Goal: Task Accomplishment & Management: Manage account settings

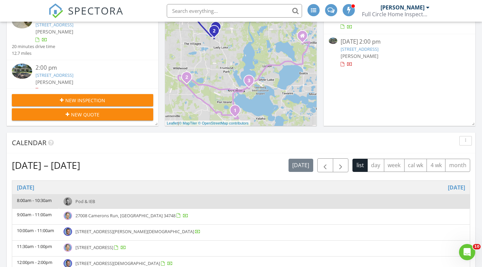
scroll to position [154, 0]
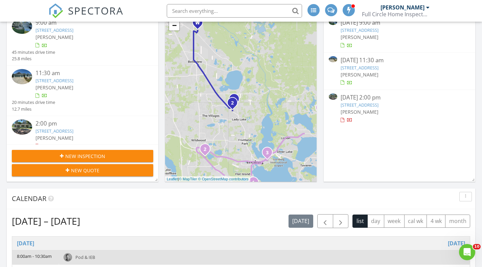
scroll to position [110, 0]
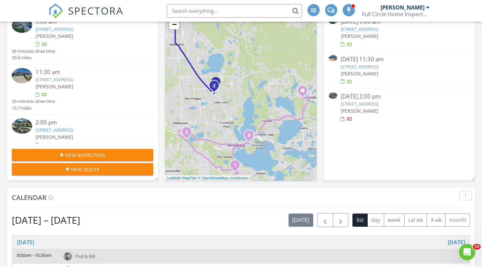
click at [374, 104] on link "6808 Fern Cir, Leesburg, FL 34748" at bounding box center [360, 104] width 38 height 6
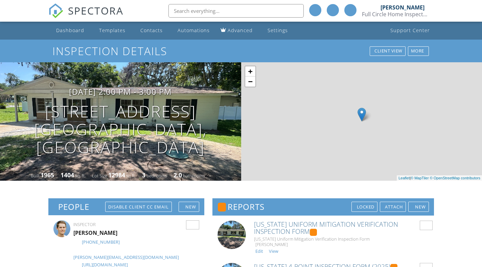
scroll to position [179, 0]
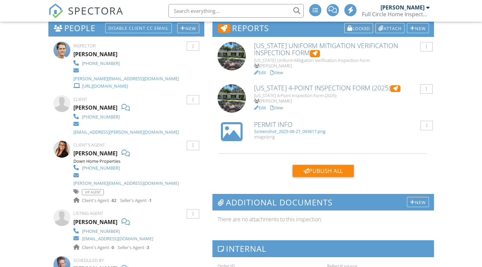
click at [276, 132] on div "Screenshot_2025-08-27_093617.png" at bounding box center [341, 131] width 175 height 5
click at [280, 109] on link "View" at bounding box center [277, 108] width 13 height 6
click at [283, 73] on link "View" at bounding box center [277, 72] width 13 height 6
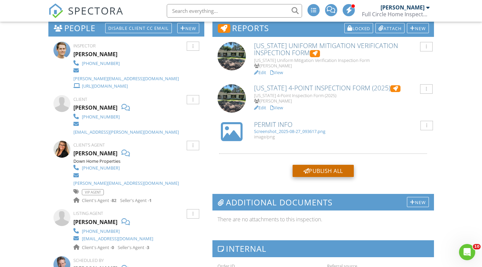
click at [338, 170] on div "Publish All" at bounding box center [323, 171] width 61 height 12
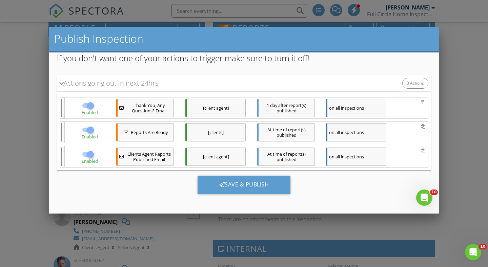
scroll to position [78, 0]
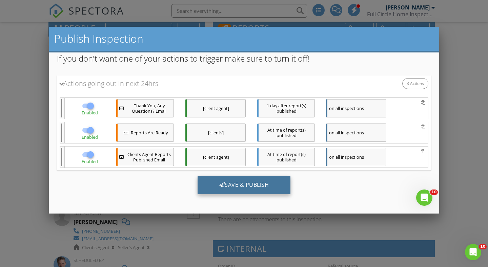
click at [247, 187] on div "Save & Publish" at bounding box center [243, 185] width 93 height 18
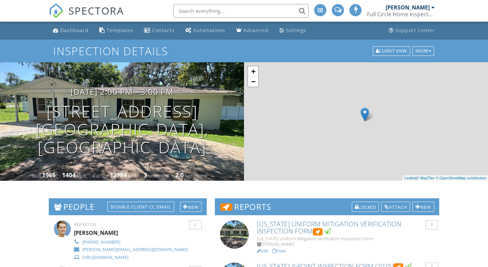
click at [111, 9] on span "SPECTORA" at bounding box center [96, 10] width 56 height 14
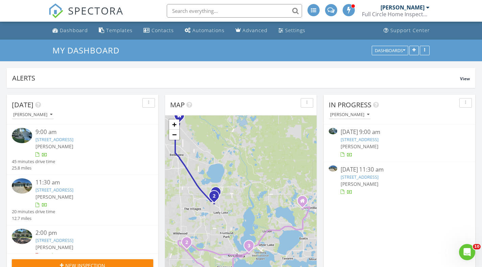
click at [379, 178] on link "[STREET_ADDRESS]" at bounding box center [360, 177] width 38 height 6
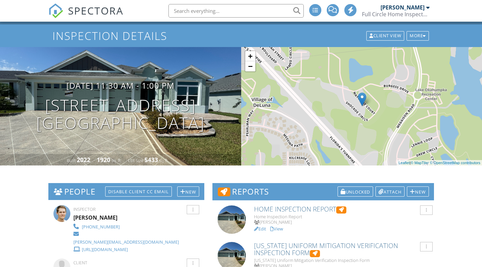
scroll to position [91, 0]
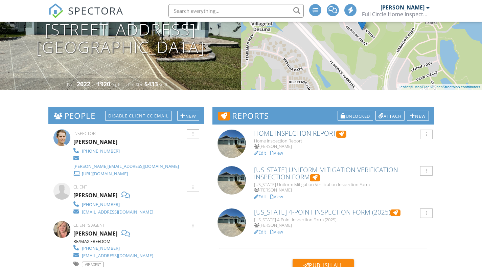
click at [281, 233] on link "View" at bounding box center [277, 232] width 13 height 6
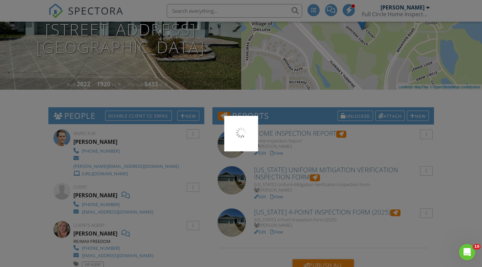
scroll to position [0, 0]
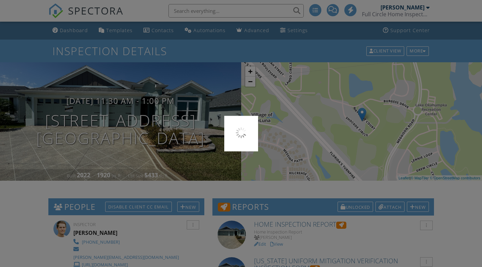
scroll to position [91, 0]
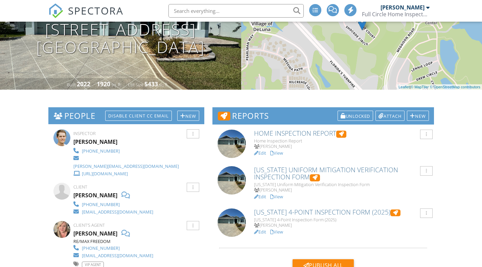
scroll to position [91, 0]
click at [282, 152] on link "View" at bounding box center [277, 153] width 13 height 6
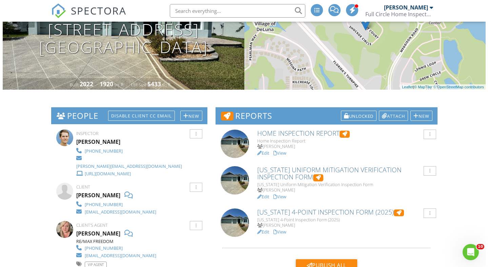
scroll to position [94, 0]
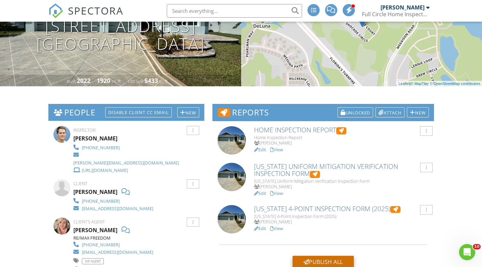
click at [318, 260] on div "Publish All" at bounding box center [323, 262] width 61 height 12
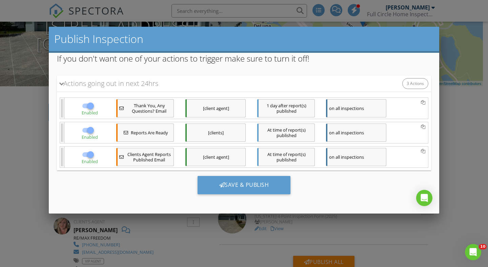
scroll to position [91, 0]
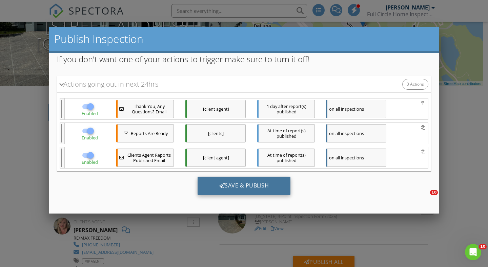
click at [262, 186] on div "Save & Publish" at bounding box center [243, 185] width 93 height 18
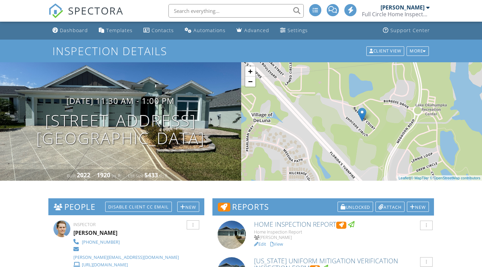
click at [100, 13] on span "SPECTORA" at bounding box center [96, 10] width 56 height 14
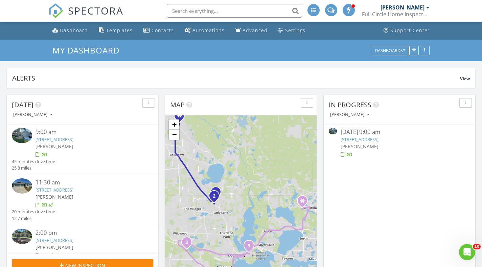
click at [369, 139] on link "[STREET_ADDRESS]" at bounding box center [360, 139] width 38 height 6
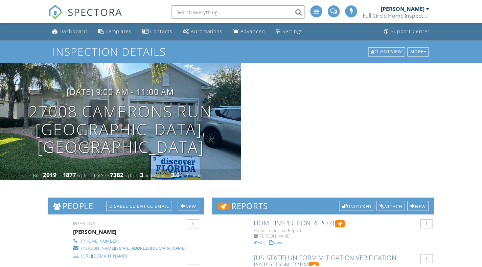
scroll to position [270, 0]
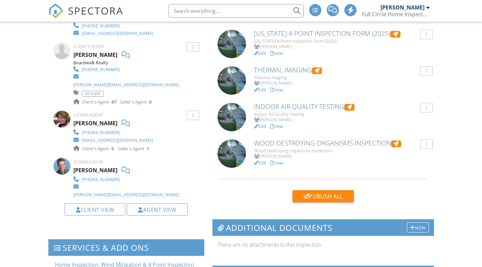
click at [277, 160] on link "View" at bounding box center [277, 163] width 13 height 6
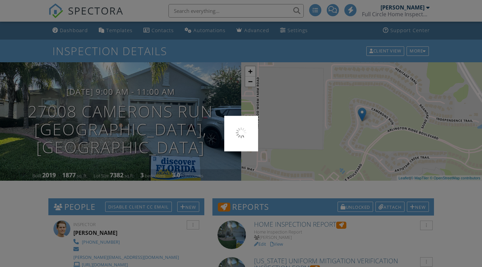
scroll to position [116, 0]
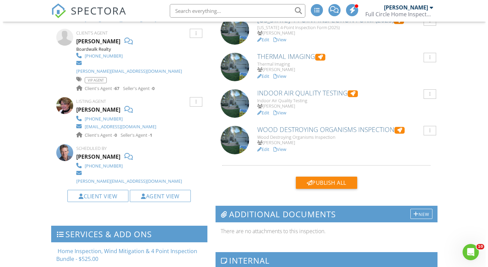
scroll to position [285, 0]
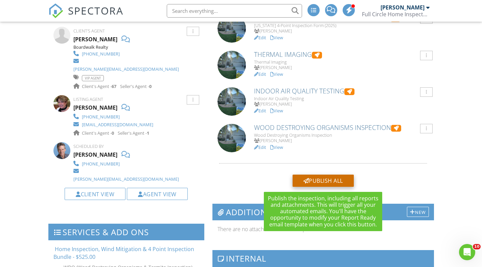
click at [326, 180] on div "Publish All" at bounding box center [323, 181] width 61 height 12
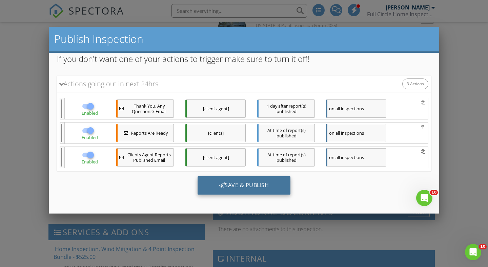
scroll to position [0, 0]
click at [237, 185] on div "Save & Publish" at bounding box center [243, 185] width 93 height 18
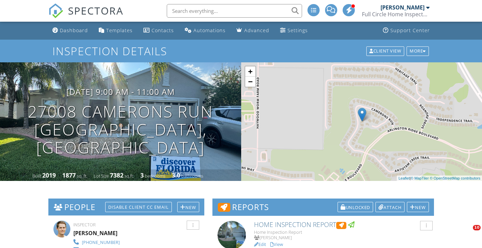
click at [200, 13] on input "text" at bounding box center [234, 11] width 135 height 14
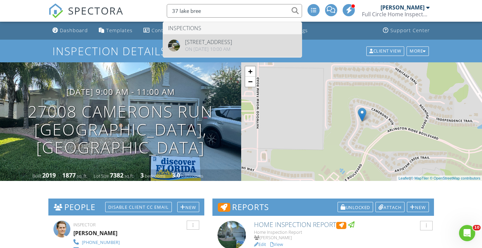
type input "37 lake bree"
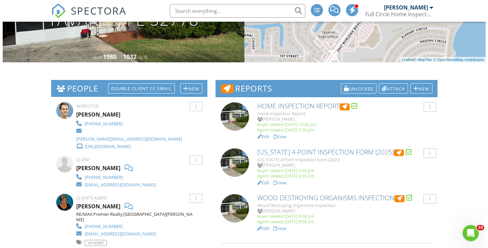
scroll to position [99, 0]
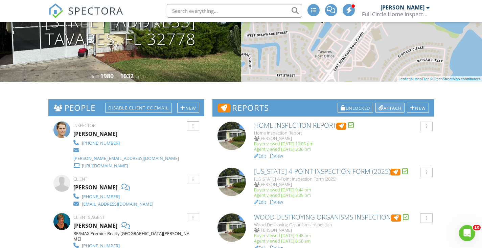
click at [384, 105] on div "Attach" at bounding box center [390, 108] width 29 height 10
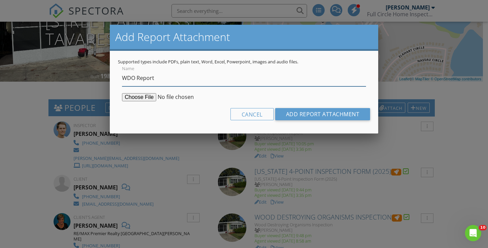
type input "WDO Report"
click at [150, 122] on div "Cancel Add Report Attachment" at bounding box center [244, 116] width 252 height 17
type input "C:\fakepath\SR543702_WDO_37_Lake_Breeze_Drive_BARBARA_GURIAN_08262025 (1) (1).p…"
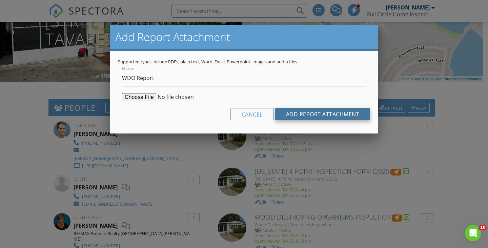
click at [319, 116] on input "Add Report Attachment" at bounding box center [322, 114] width 95 height 12
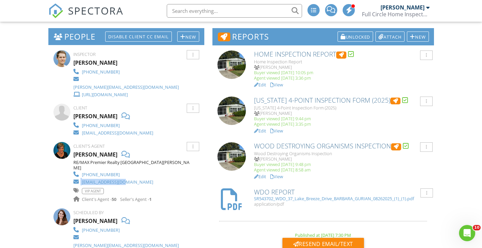
click at [197, 10] on input "text" at bounding box center [234, 11] width 135 height 14
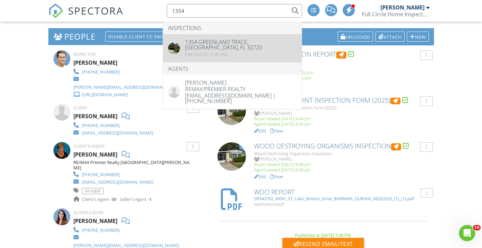
type input "1354"
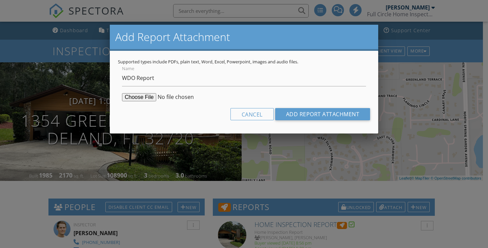
type input "WDO Report"
click at [203, 113] on div "Cancel Add Report Attachment" at bounding box center [244, 116] width 252 height 17
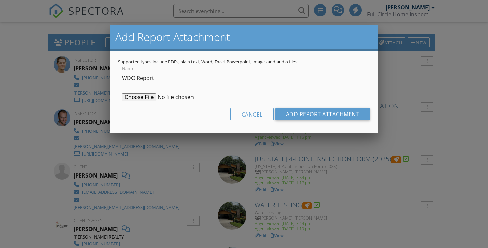
click at [133, 114] on div "Cancel Add Report Attachment" at bounding box center [244, 116] width 252 height 17
click at [10, 153] on div at bounding box center [244, 121] width 488 height 310
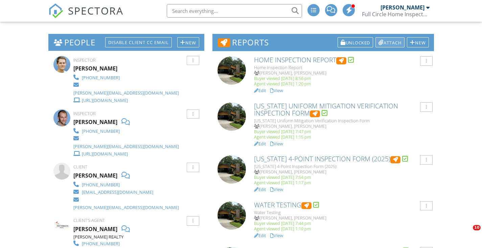
click at [379, 42] on div at bounding box center [381, 42] width 5 height 5
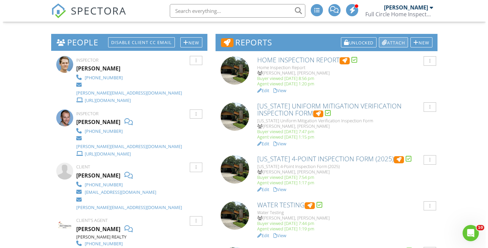
scroll to position [0, 0]
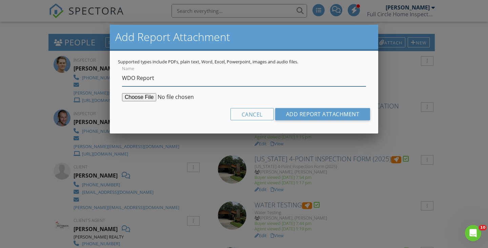
type input "C:\fakepath\SR543697_WDO_1354_Greenland_Trace_LAURA_LEPORE_08262025 (1).pdf"
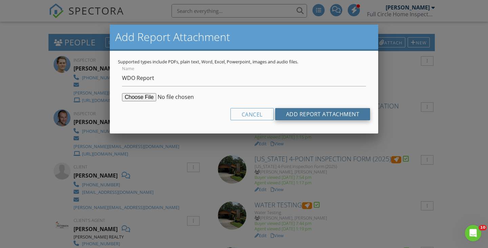
click at [323, 117] on input "Add Report Attachment" at bounding box center [322, 114] width 95 height 12
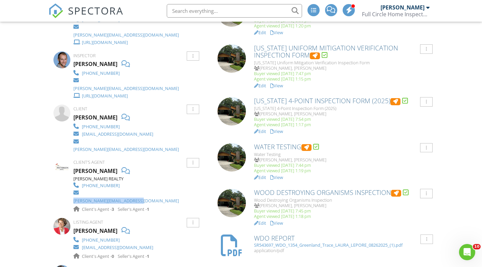
click at [97, 13] on span "SPECTORA" at bounding box center [96, 10] width 56 height 14
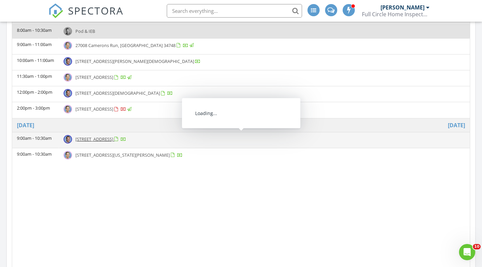
scroll to position [304, 0]
